Goal: Communication & Community: Participate in discussion

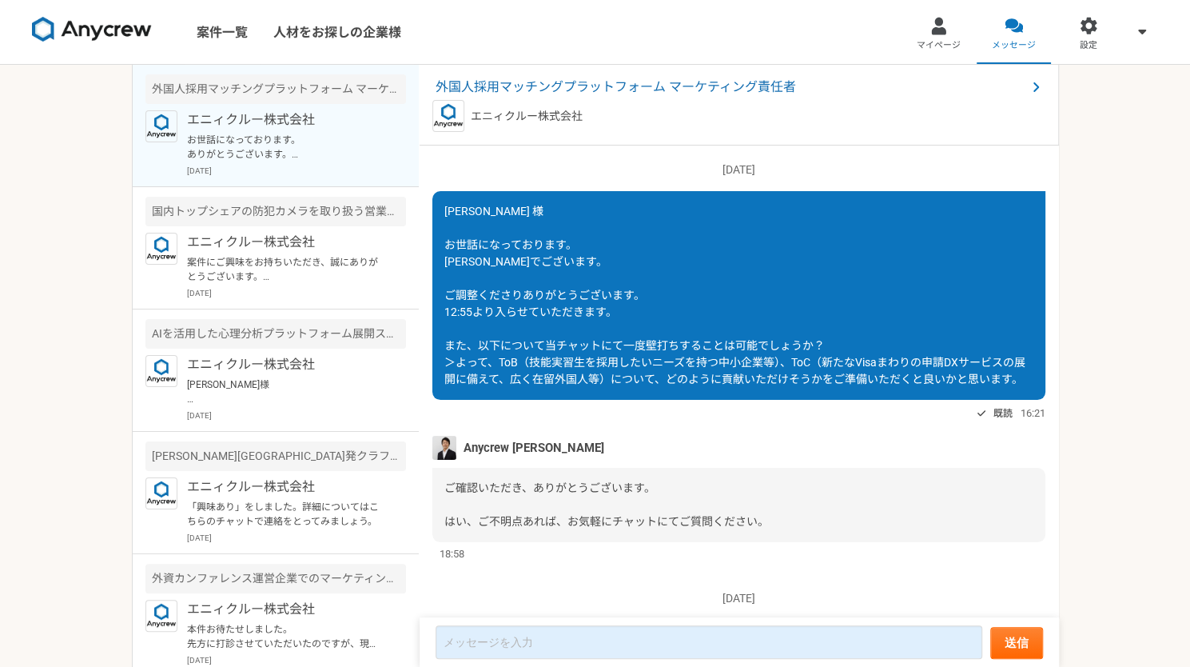
scroll to position [2481, 0]
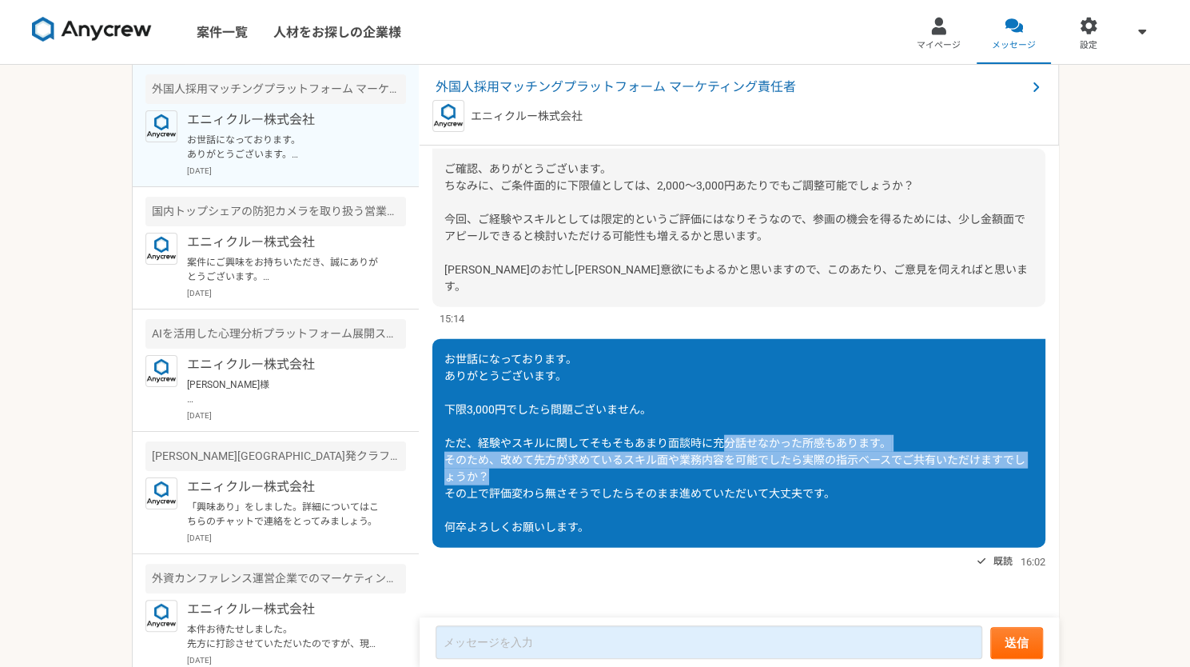
drag, startPoint x: 720, startPoint y: 448, endPoint x: 746, endPoint y: 475, distance: 37.3
click at [746, 475] on div "お世話になっております。 ありがとうございます。 下限3,000円でしたら問題ございません。 ただ、経験やスキルに関してそもそもあまり面談時に充分話せなかった…" at bounding box center [738, 443] width 613 height 209
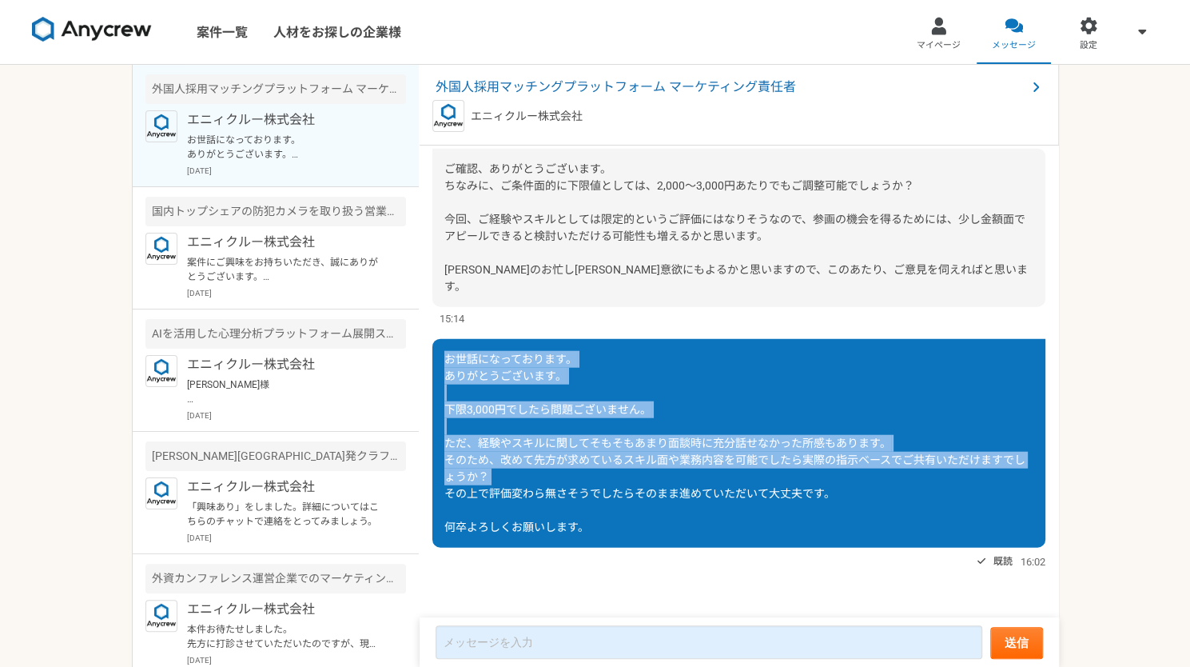
drag, startPoint x: 746, startPoint y: 475, endPoint x: 459, endPoint y: 362, distance: 309.0
click at [459, 362] on div "お世話になっております。 ありがとうございます。 下限3,000円でしたら問題ございません。 ただ、経験やスキルに関してそもそもあまり面談時に充分話せなかった…" at bounding box center [738, 443] width 613 height 209
click at [459, 362] on span "お世話になっております。 ありがとうございます。 下限3,000円でしたら問題ございません。 ただ、経験やスキルに関してそもそもあまり面談時に充分話せなかった…" at bounding box center [734, 442] width 581 height 181
drag, startPoint x: 459, startPoint y: 362, endPoint x: 740, endPoint y: 517, distance: 321.2
click at [740, 517] on div "お世話になっております。 ありがとうございます。 下限3,000円でしたら問題ございません。 ただ、経験やスキルに関してそもそもあまり面談時に充分話せなかった…" at bounding box center [738, 443] width 613 height 209
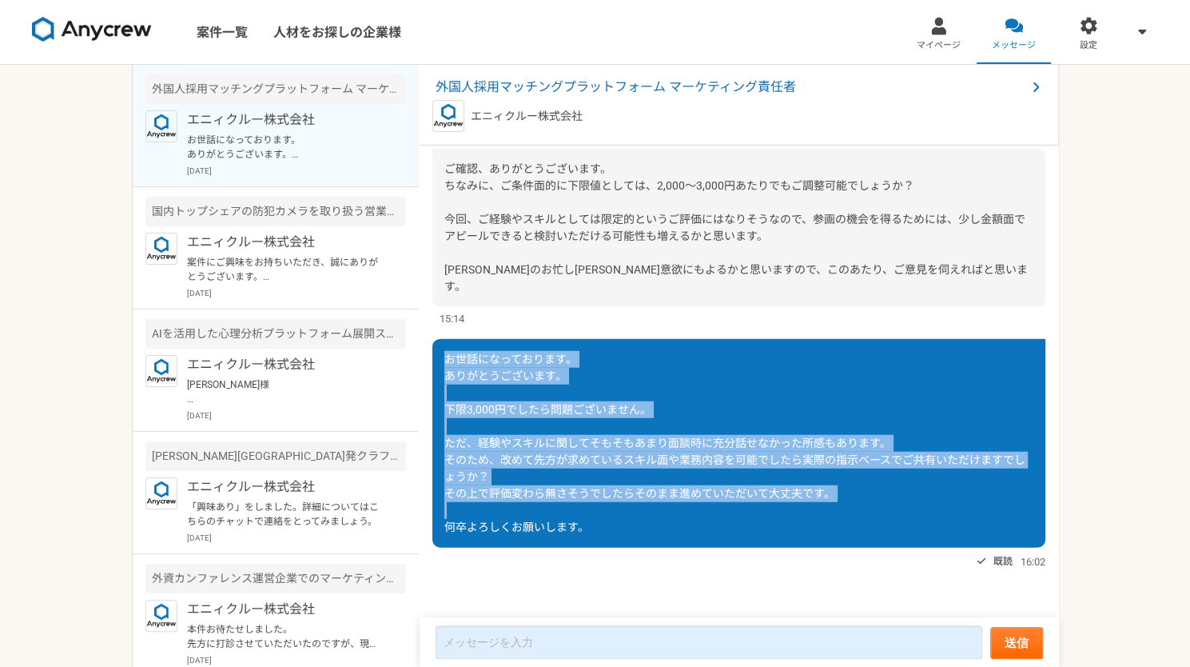
click at [740, 517] on div "お世話になっております。 ありがとうございます。 下限3,000円でしたら問題ございません。 ただ、経験やスキルに関してそもそもあまり面談時に充分話せなかった…" at bounding box center [738, 443] width 613 height 209
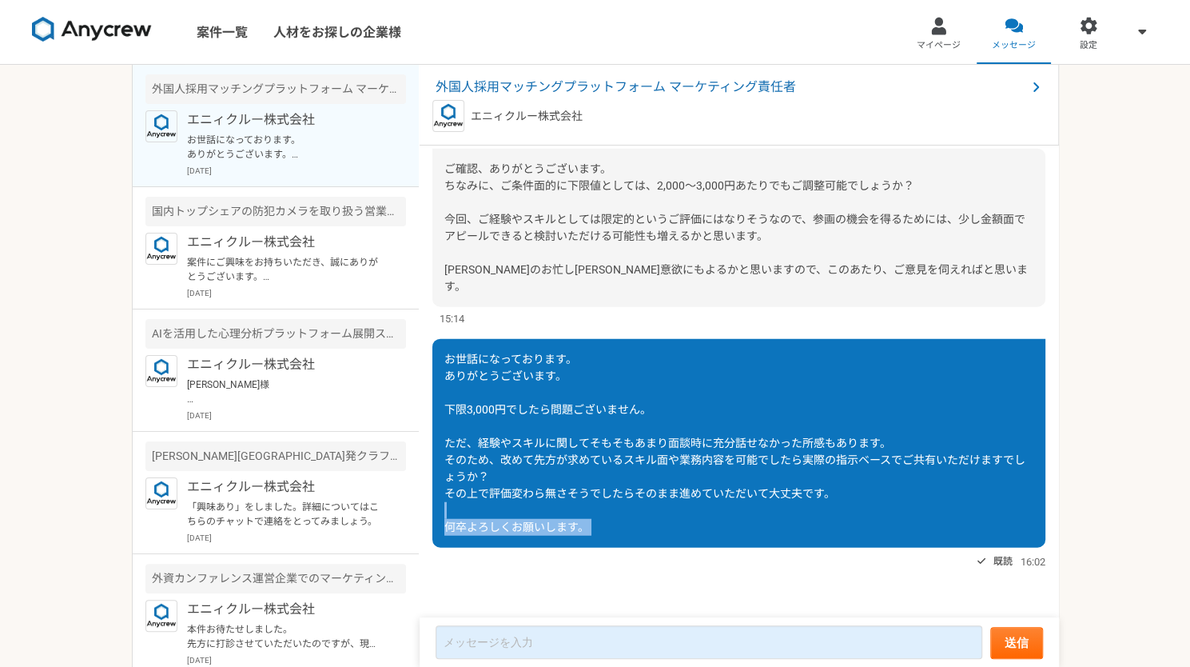
drag, startPoint x: 740, startPoint y: 517, endPoint x: 739, endPoint y: 535, distance: 17.6
click at [739, 535] on div "お世話になっております。 ありがとうございます。 下限3,000円でしたら問題ございません。 ただ、経験やスキルに関してそもそもあまり面談時に充分話せなかった…" at bounding box center [738, 443] width 613 height 209
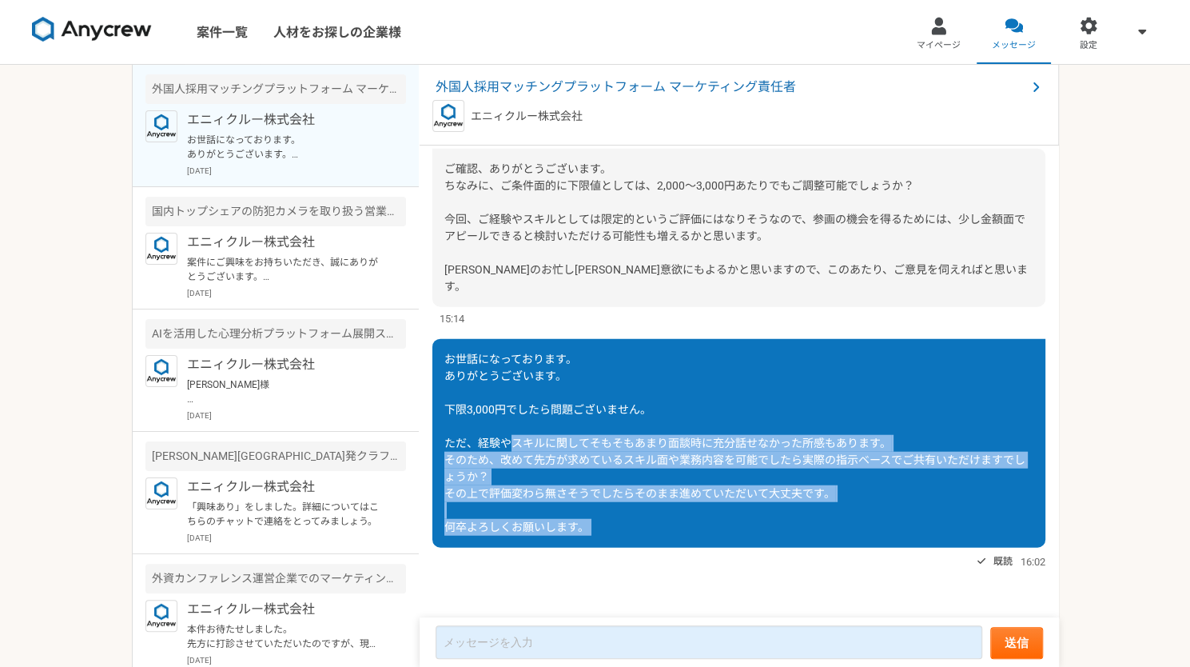
drag, startPoint x: 739, startPoint y: 535, endPoint x: 532, endPoint y: 441, distance: 227.1
click at [532, 441] on div "お世話になっております。 ありがとうございます。 下限3,000円でしたら問題ございません。 ただ、経験やスキルに関してそもそもあまり面談時に充分話せなかった…" at bounding box center [738, 443] width 613 height 209
click at [532, 441] on span "お世話になっております。 ありがとうございます。 下限3,000円でしたら問題ございません。 ただ、経験やスキルに関してそもそもあまり面談時に充分話せなかった…" at bounding box center [734, 442] width 581 height 181
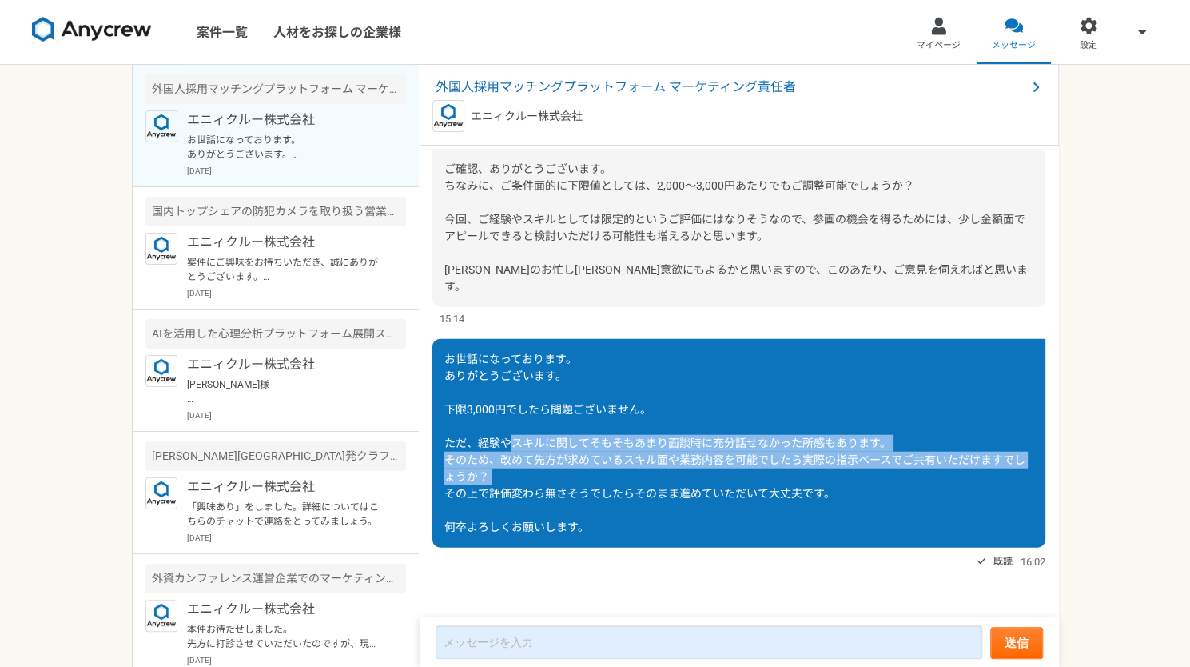
drag, startPoint x: 532, startPoint y: 441, endPoint x: 603, endPoint y: 476, distance: 78.6
click at [603, 476] on div "お世話になっております。 ありがとうございます。 下限3,000円でしたら問題ございません。 ただ、経験やスキルに関してそもそもあまり面談時に充分話せなかった…" at bounding box center [738, 443] width 613 height 209
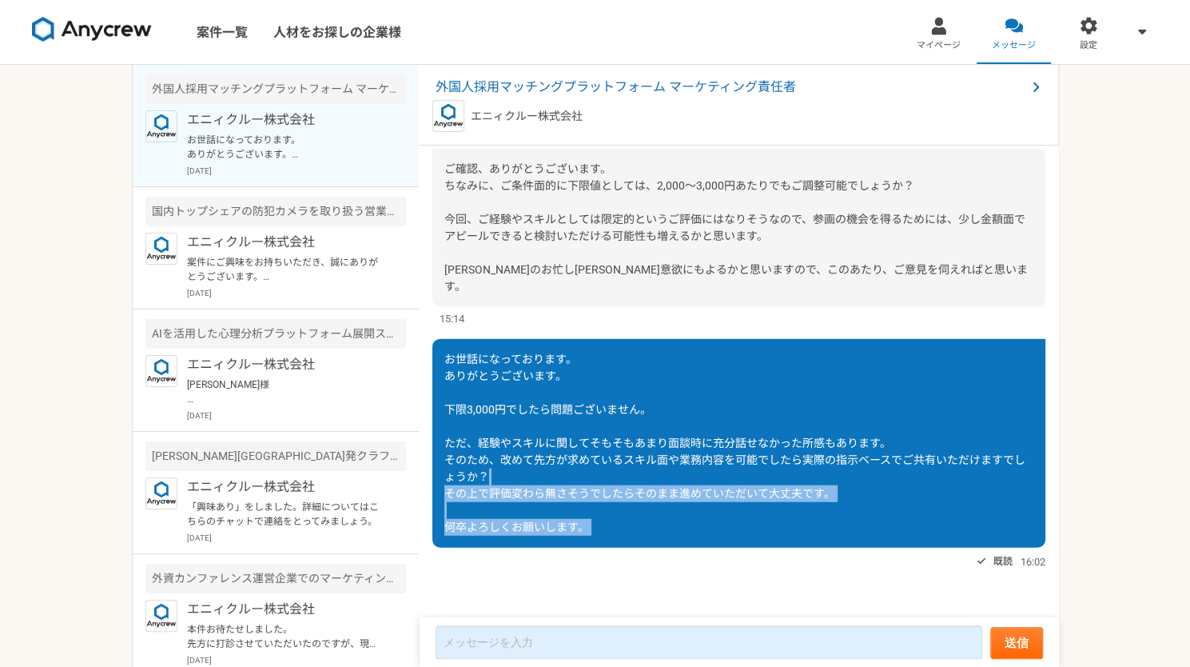
drag, startPoint x: 603, startPoint y: 476, endPoint x: 675, endPoint y: 533, distance: 91.6
click at [675, 533] on div "お世話になっております。 ありがとうございます。 下限3,000円でしたら問題ございません。 ただ、経験やスキルに関してそもそもあまり面談時に充分話せなかった…" at bounding box center [738, 443] width 613 height 209
